Goal: Information Seeking & Learning: Understand process/instructions

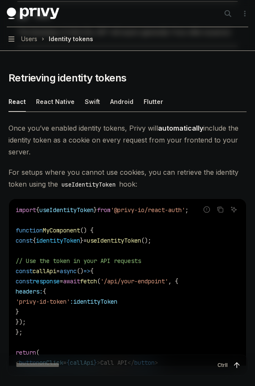
scroll to position [805, 0]
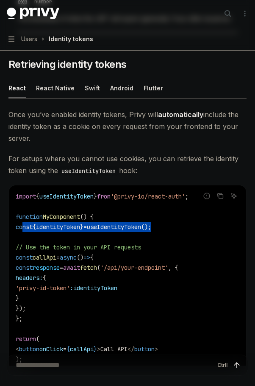
drag, startPoint x: 24, startPoint y: 227, endPoint x: 184, endPoint y: 227, distance: 160.2
click at [184, 227] on code "import { useIdentityToken } from '@privy-io/react-auth' ; function MyComponent …" at bounding box center [128, 282] width 224 height 183
copy span "const { identityToken } = useIdentityToken ();"
click at [141, 225] on span "useIdentityToken" at bounding box center [114, 227] width 54 height 8
drag, startPoint x: 116, startPoint y: 228, endPoint x: 178, endPoint y: 226, distance: 62.8
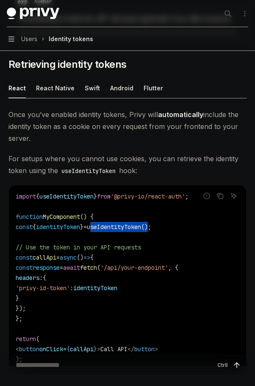
click at [151, 226] on span "const { identityToken } = useIdentityToken ();" at bounding box center [84, 227] width 136 height 8
copy span "useIdentityToken ()"
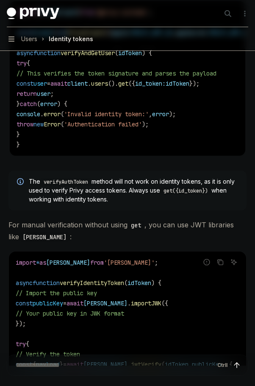
scroll to position [2359, 0]
